Goal: Task Accomplishment & Management: Use online tool/utility

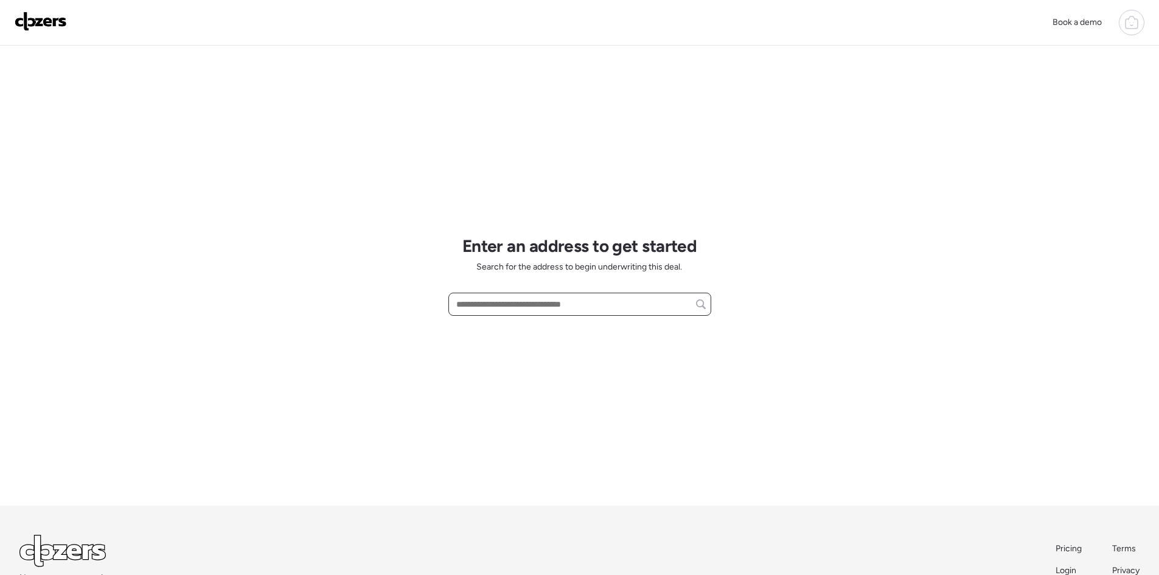
paste input "**********"
click at [531, 328] on span "3507 E 12th Ave, Tampa, FL, 33605" at bounding box center [492, 327] width 79 height 12
type input "**********"
